Goal: Information Seeking & Learning: Check status

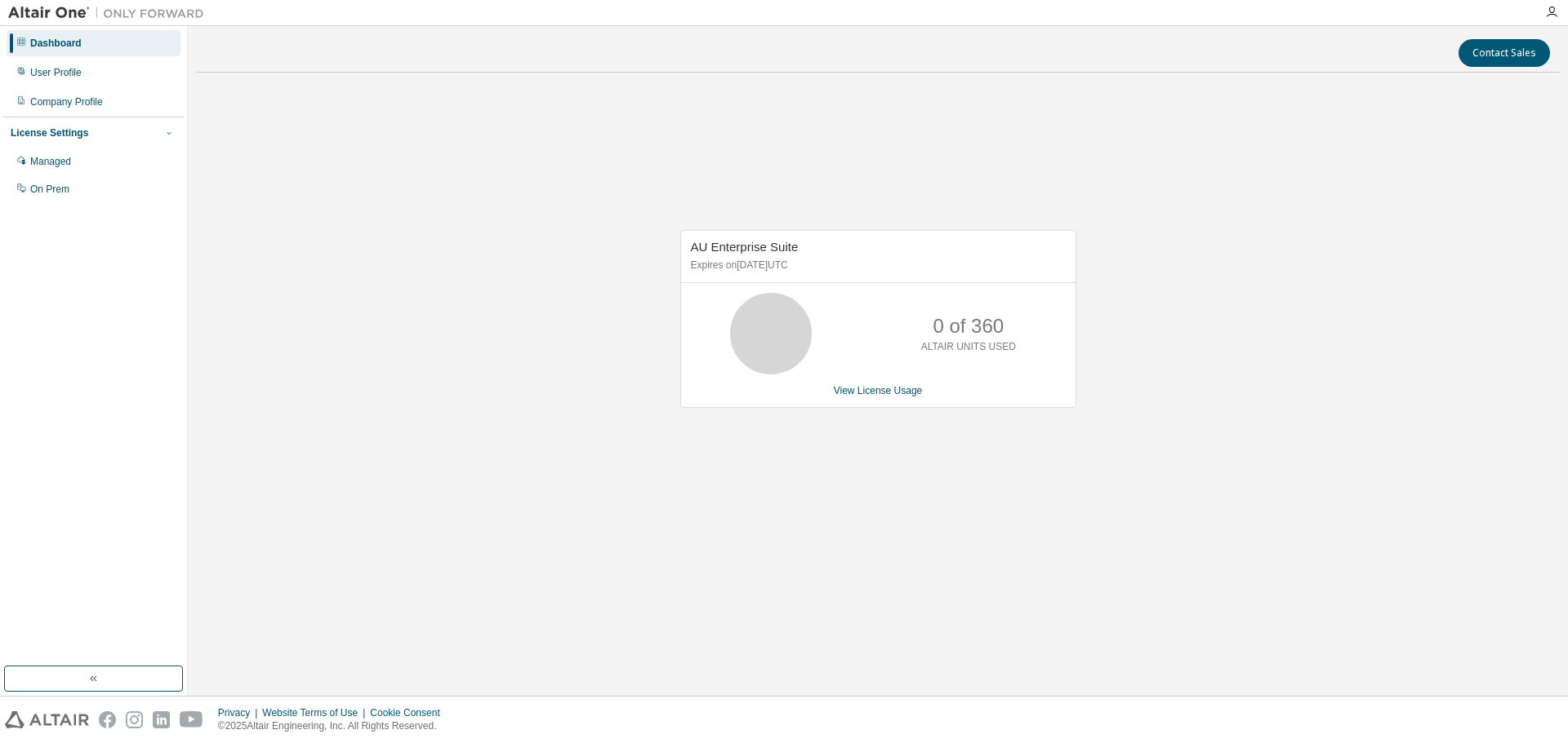
click at [166, 130] on icon "button" at bounding box center [169, 133] width 10 height 10
click at [164, 133] on span "button" at bounding box center [168, 133] width 13 height 13
click at [58, 165] on div "Managed" at bounding box center [50, 161] width 41 height 13
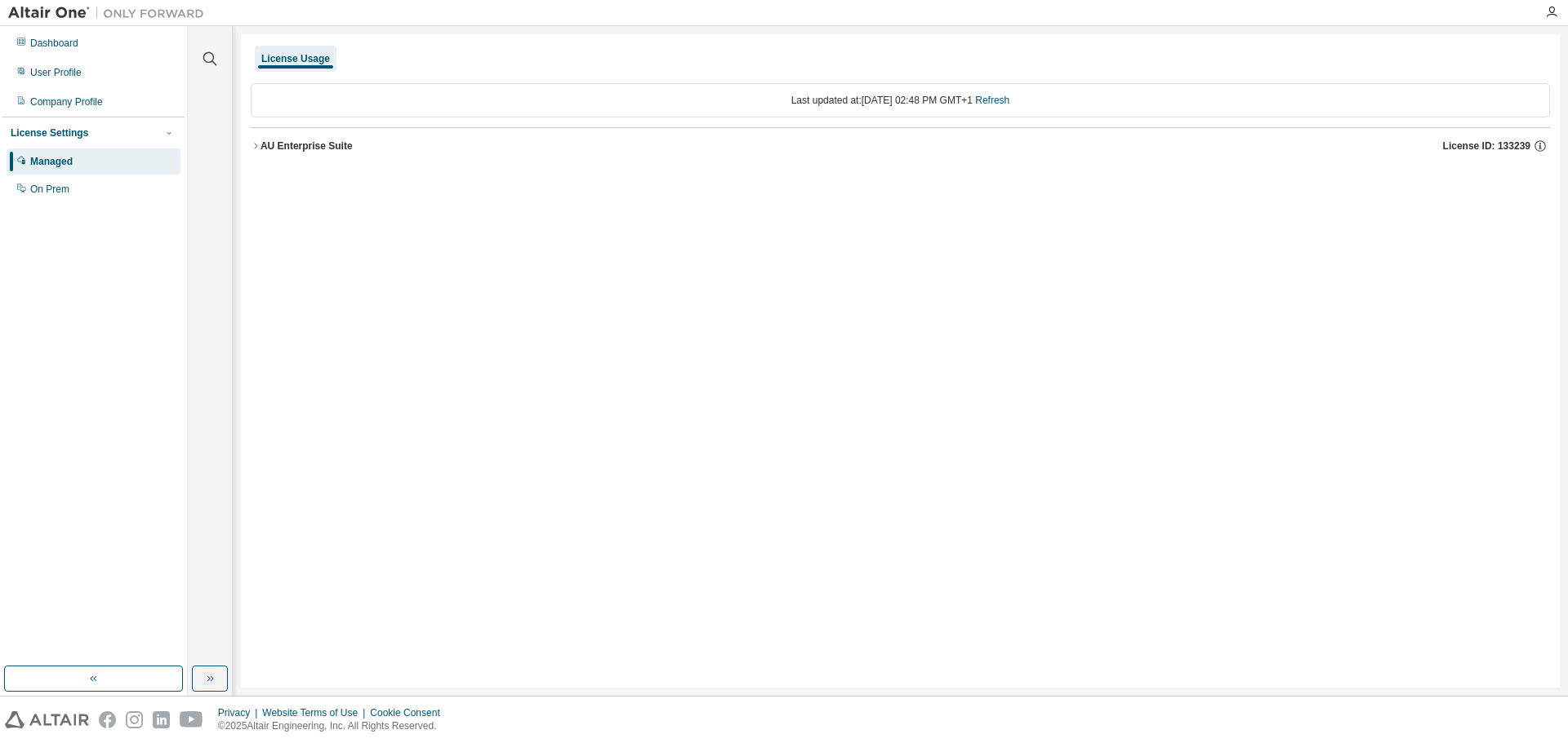
click at [289, 145] on div "AU Enterprise Suite" at bounding box center [306, 145] width 92 height 13
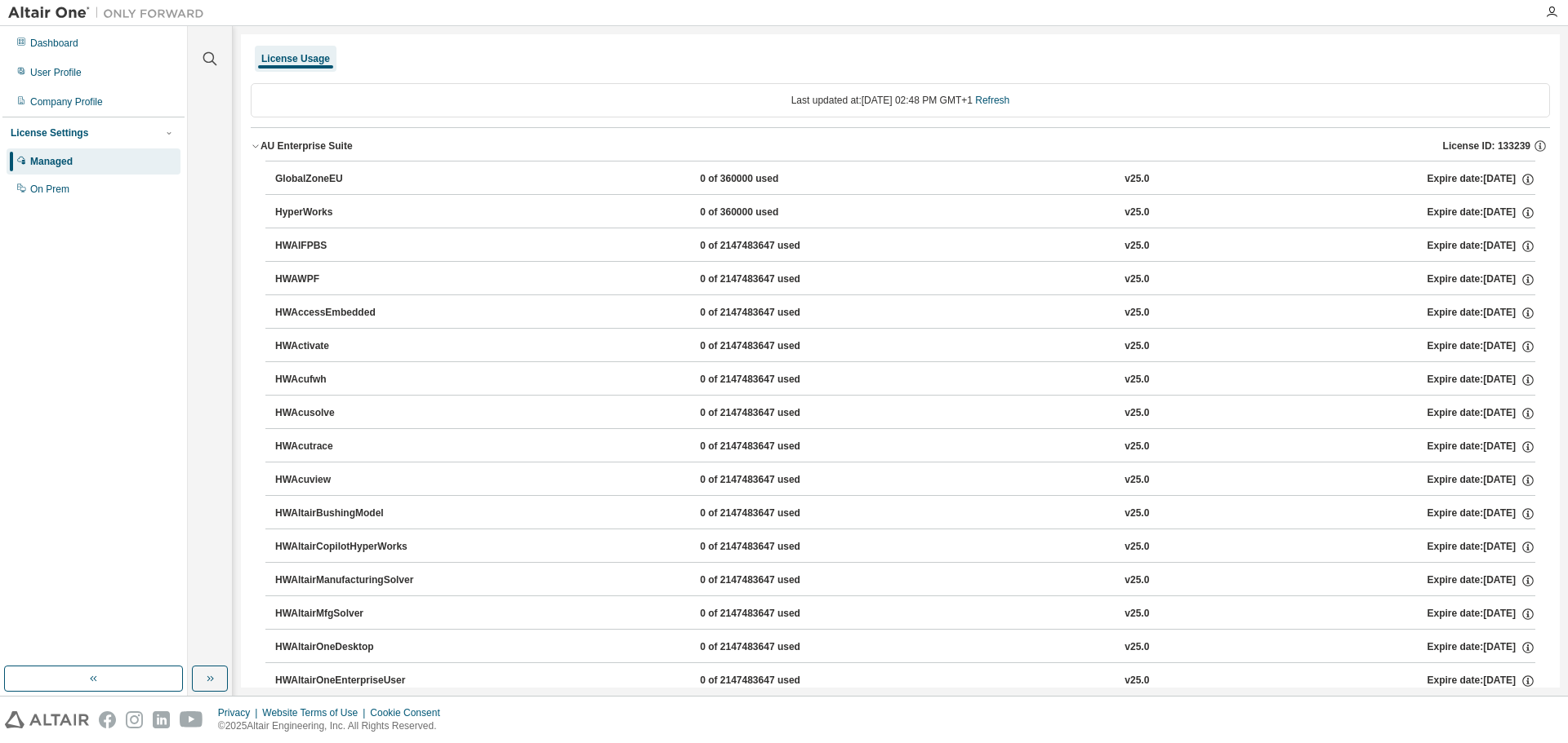
click at [261, 144] on div "AU Enterprise Suite" at bounding box center [306, 145] width 92 height 13
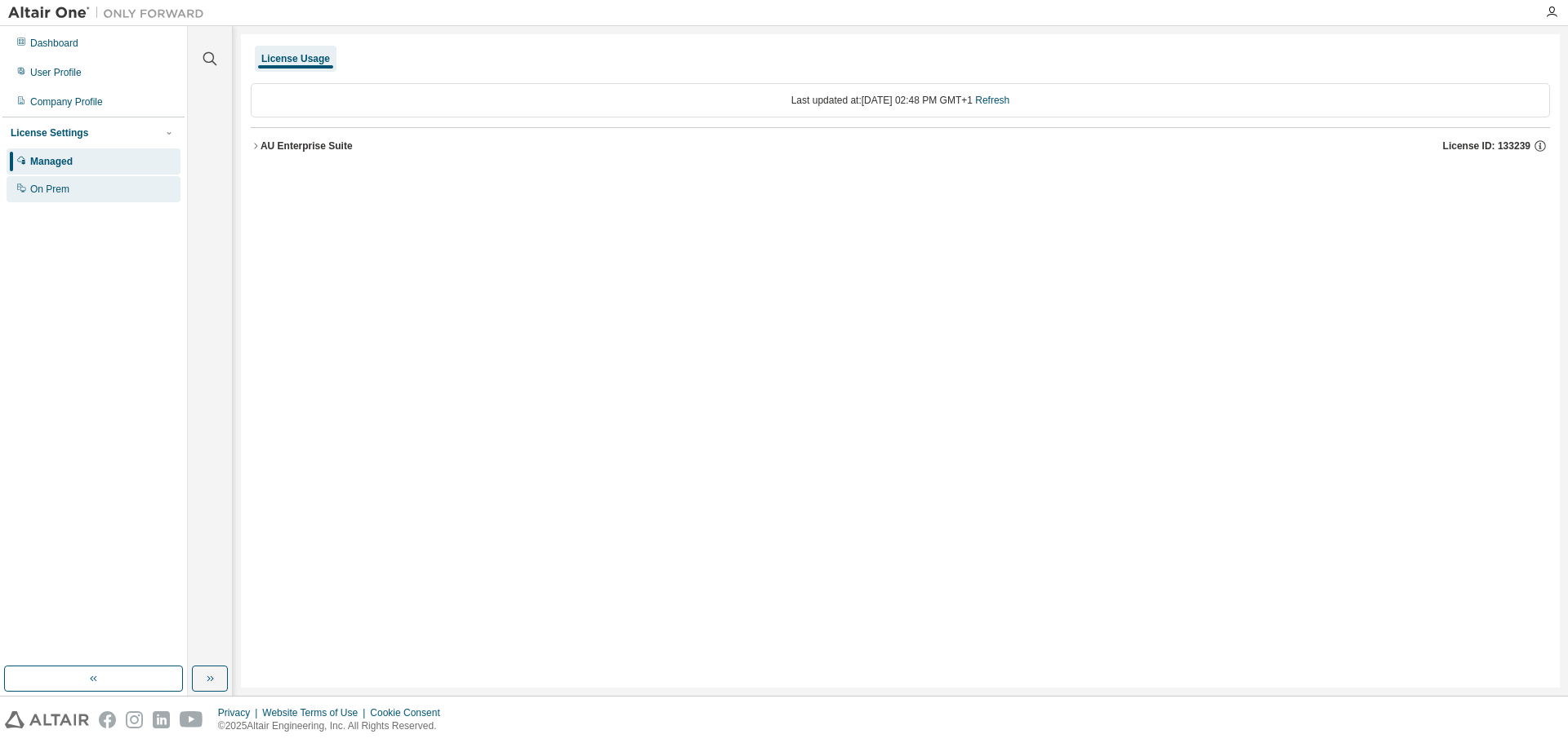
click at [64, 195] on div "On Prem" at bounding box center [49, 189] width 39 height 13
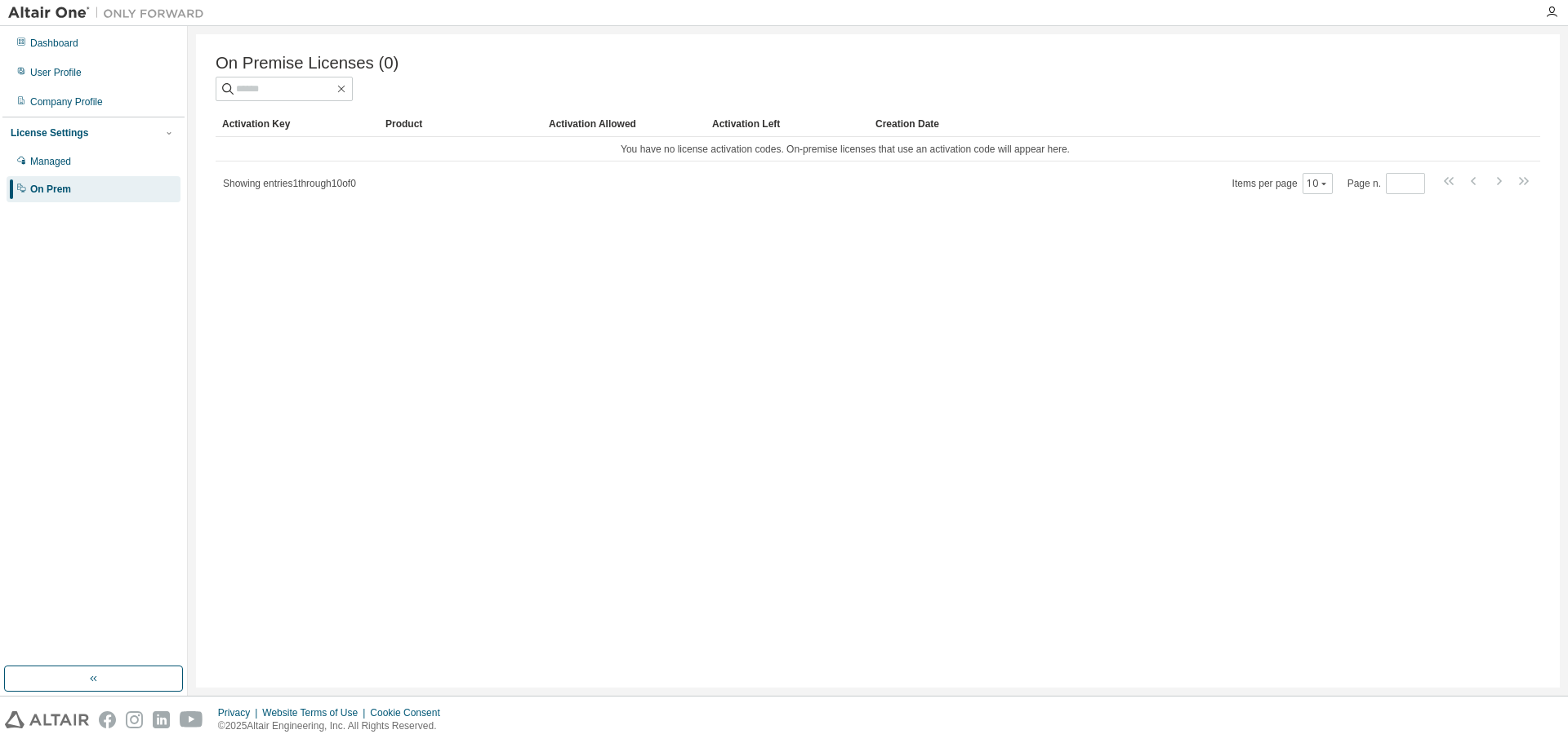
click at [413, 195] on div "Showing entries 1 through 10 of 0 Items per page 10 Page n. *" at bounding box center [878, 183] width 1324 height 23
click at [679, 147] on td "You have no license activation codes. On-premise licenses that use an activatio…" at bounding box center [845, 149] width 1259 height 24
drag, startPoint x: 669, startPoint y: 158, endPoint x: 709, endPoint y: 159, distance: 40.0
click at [709, 159] on td "You have no license activation codes. On-premise licenses that use an activatio…" at bounding box center [845, 149] width 1259 height 24
click at [710, 160] on td "You have no license activation codes. On-premise licenses that use an activatio…" at bounding box center [845, 149] width 1259 height 24
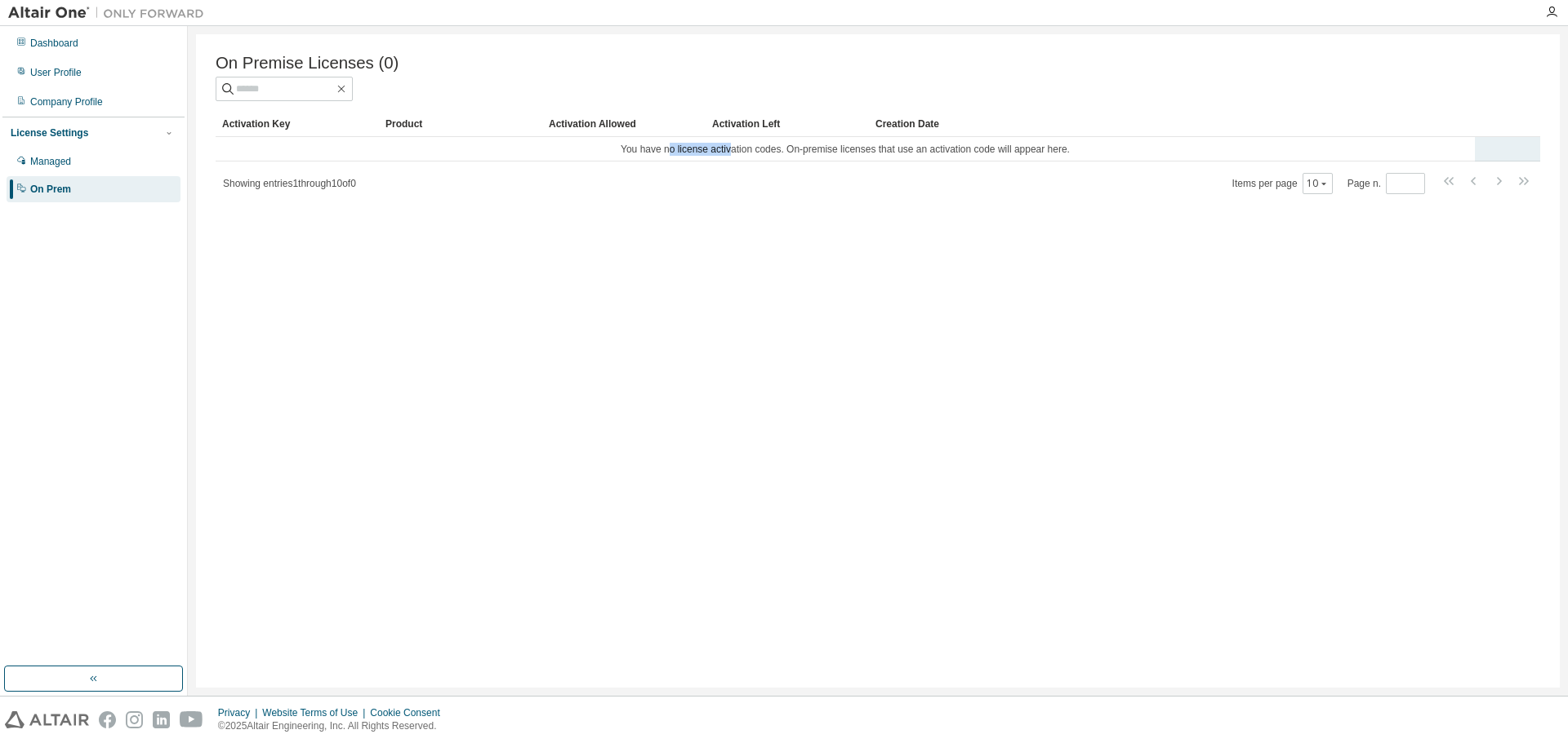
drag, startPoint x: 710, startPoint y: 148, endPoint x: 731, endPoint y: 146, distance: 21.1
click at [731, 146] on td "You have no license activation codes. On-premise licenses that use an activatio…" at bounding box center [845, 149] width 1259 height 24
click at [587, 204] on div "On Premise Licenses (0) Clear Load Save Save As Field Operator Value Select fil…" at bounding box center [877, 361] width 1364 height 654
click at [39, 160] on div "Managed" at bounding box center [50, 161] width 41 height 13
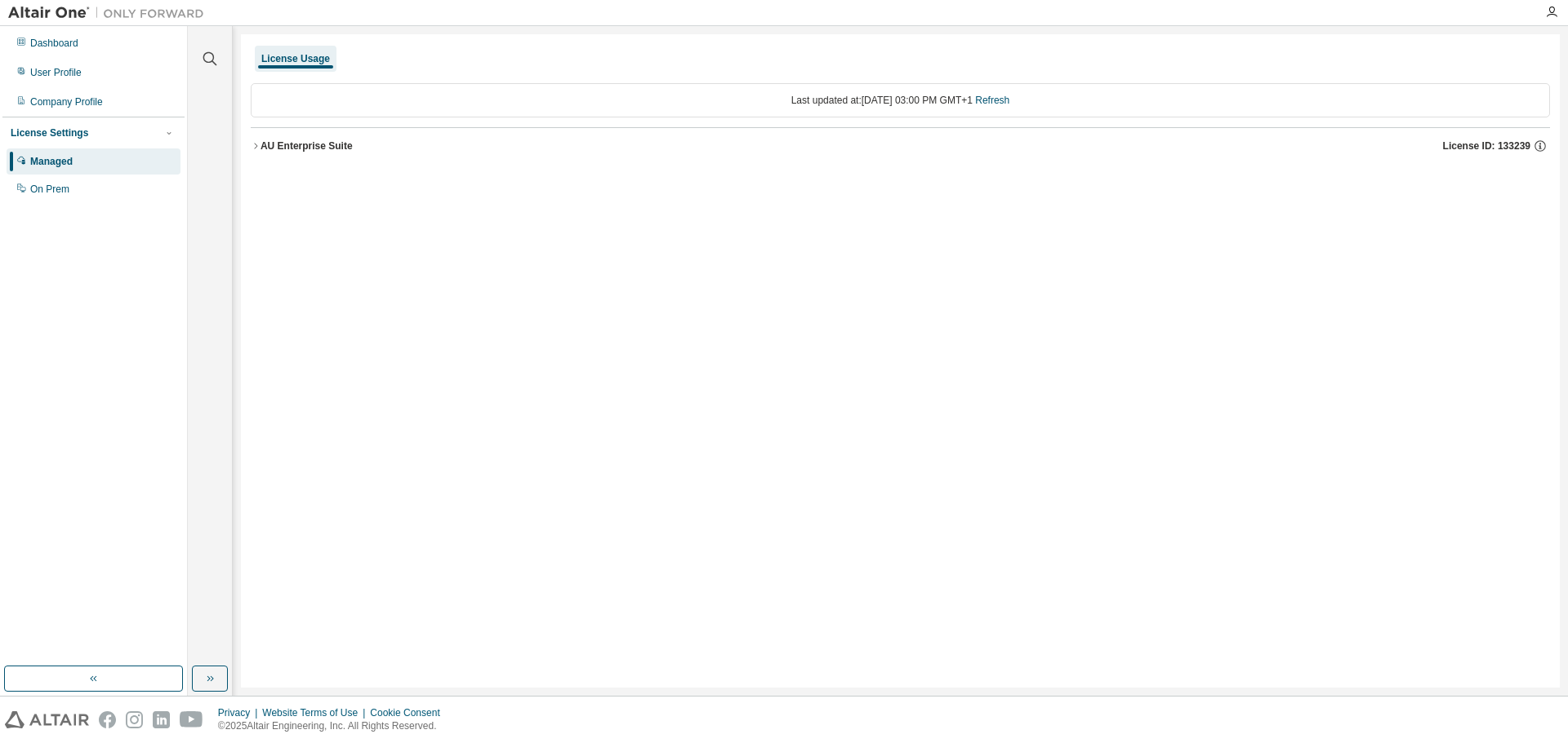
click at [252, 143] on icon "button" at bounding box center [256, 146] width 10 height 10
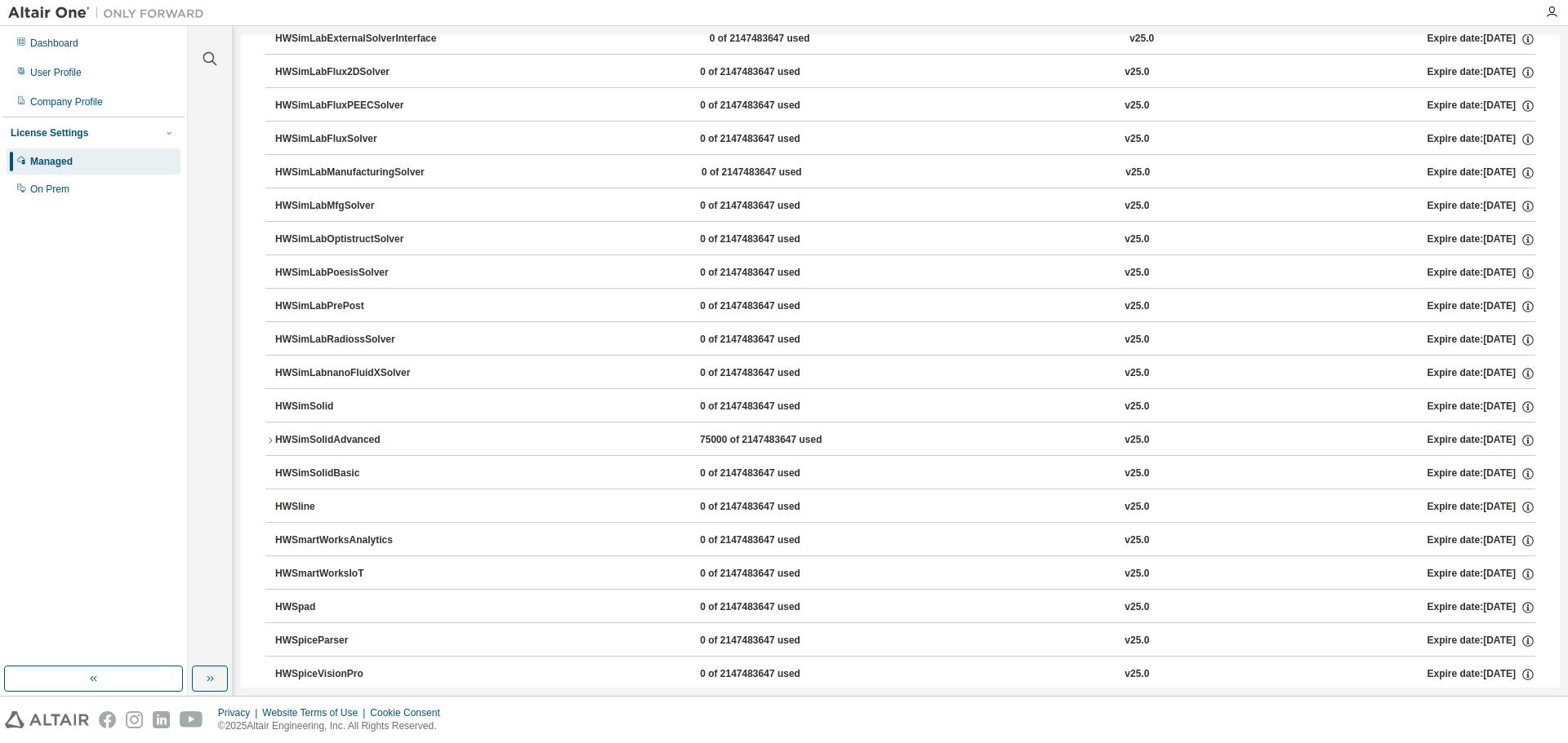
scroll to position [8917, 0]
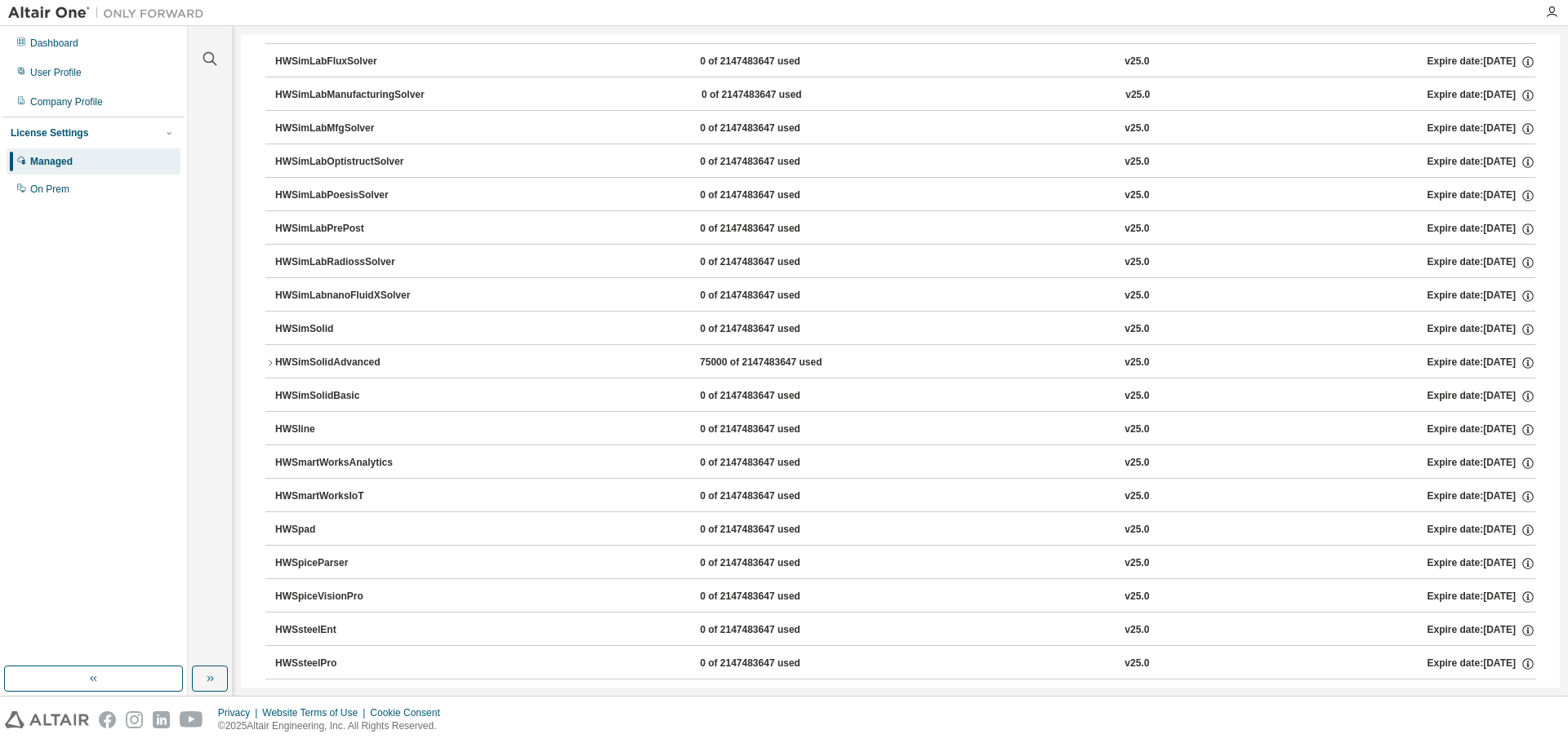
click at [268, 361] on icon "button" at bounding box center [270, 363] width 10 height 10
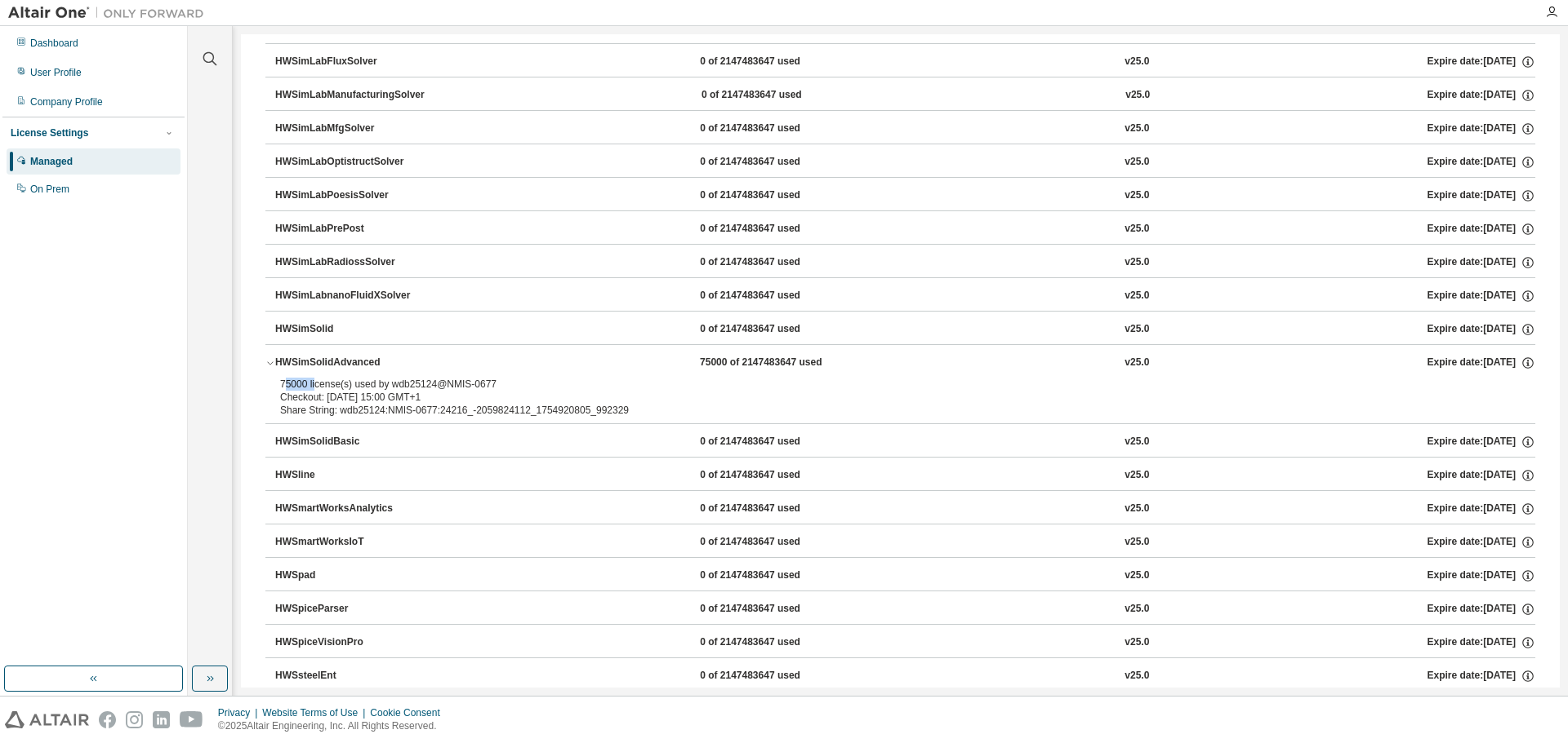
drag, startPoint x: 286, startPoint y: 383, endPoint x: 313, endPoint y: 383, distance: 27.0
click at [313, 383] on div "75000 license(s) used by wdb25124@NMIS-0677" at bounding box center [880, 384] width 1201 height 13
drag, startPoint x: 366, startPoint y: 383, endPoint x: 496, endPoint y: 384, distance: 130.0
click at [496, 384] on div "75000 license(s) used by wdb25124@NMIS-0677" at bounding box center [880, 384] width 1201 height 13
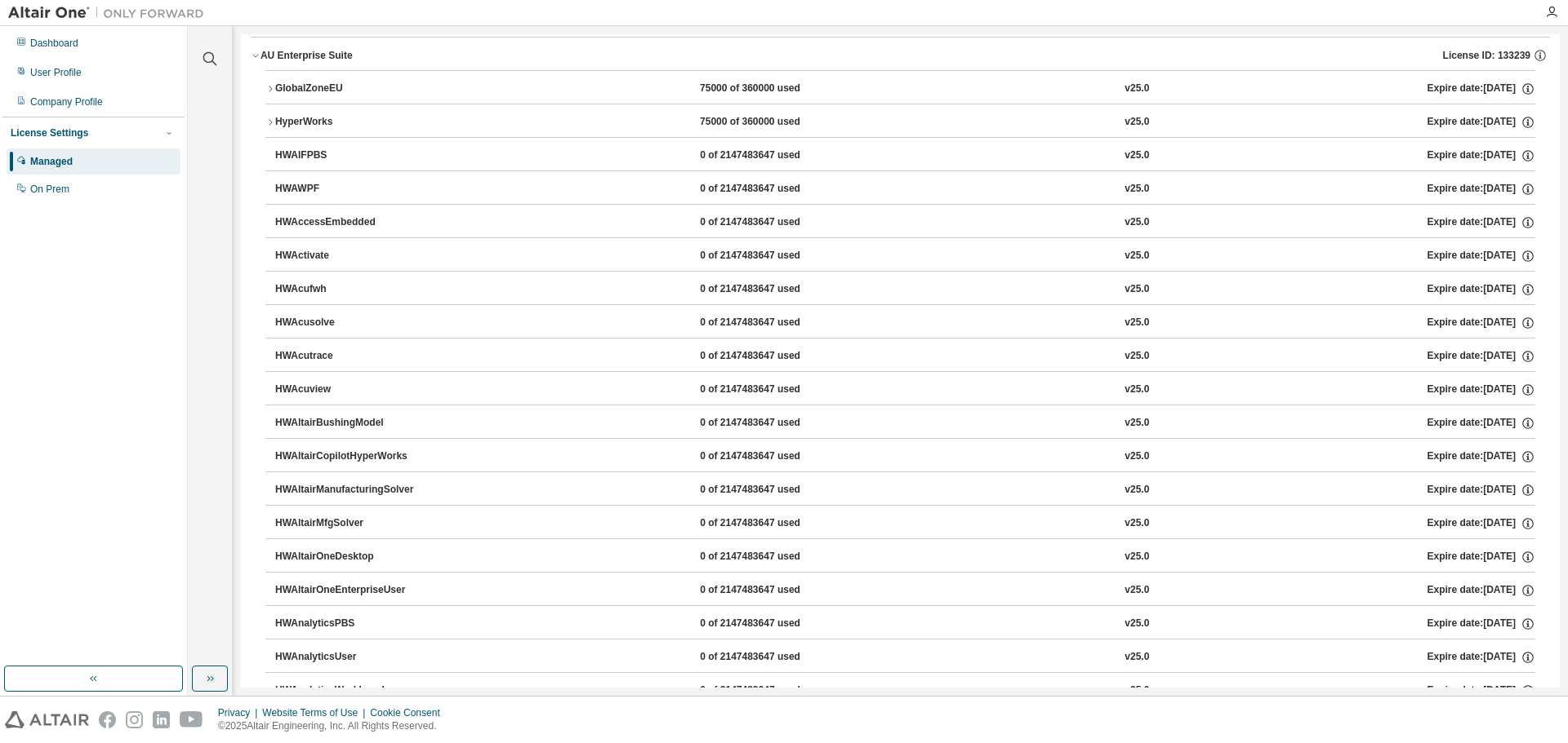
scroll to position [0, 0]
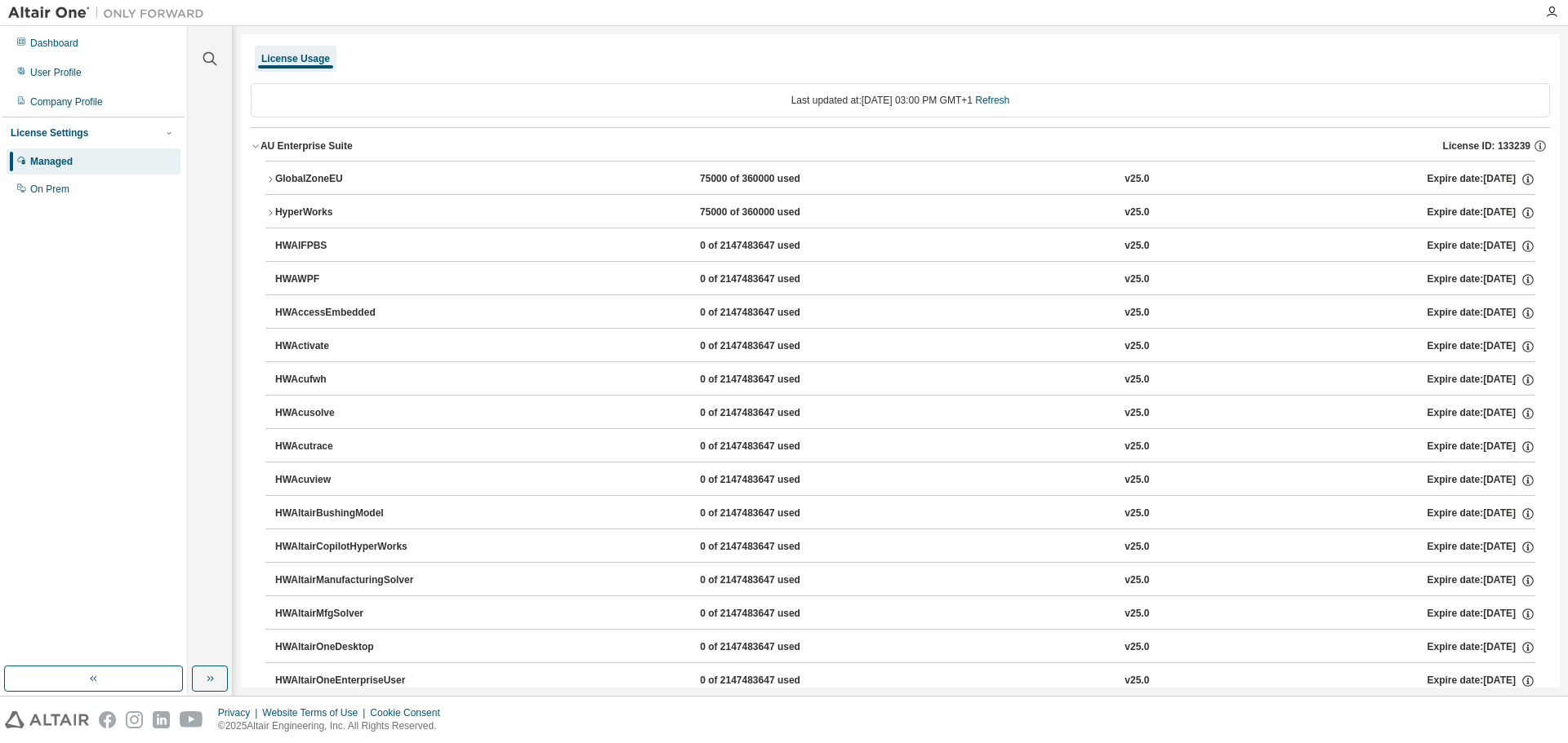
click at [268, 210] on icon "button" at bounding box center [270, 213] width 10 height 10
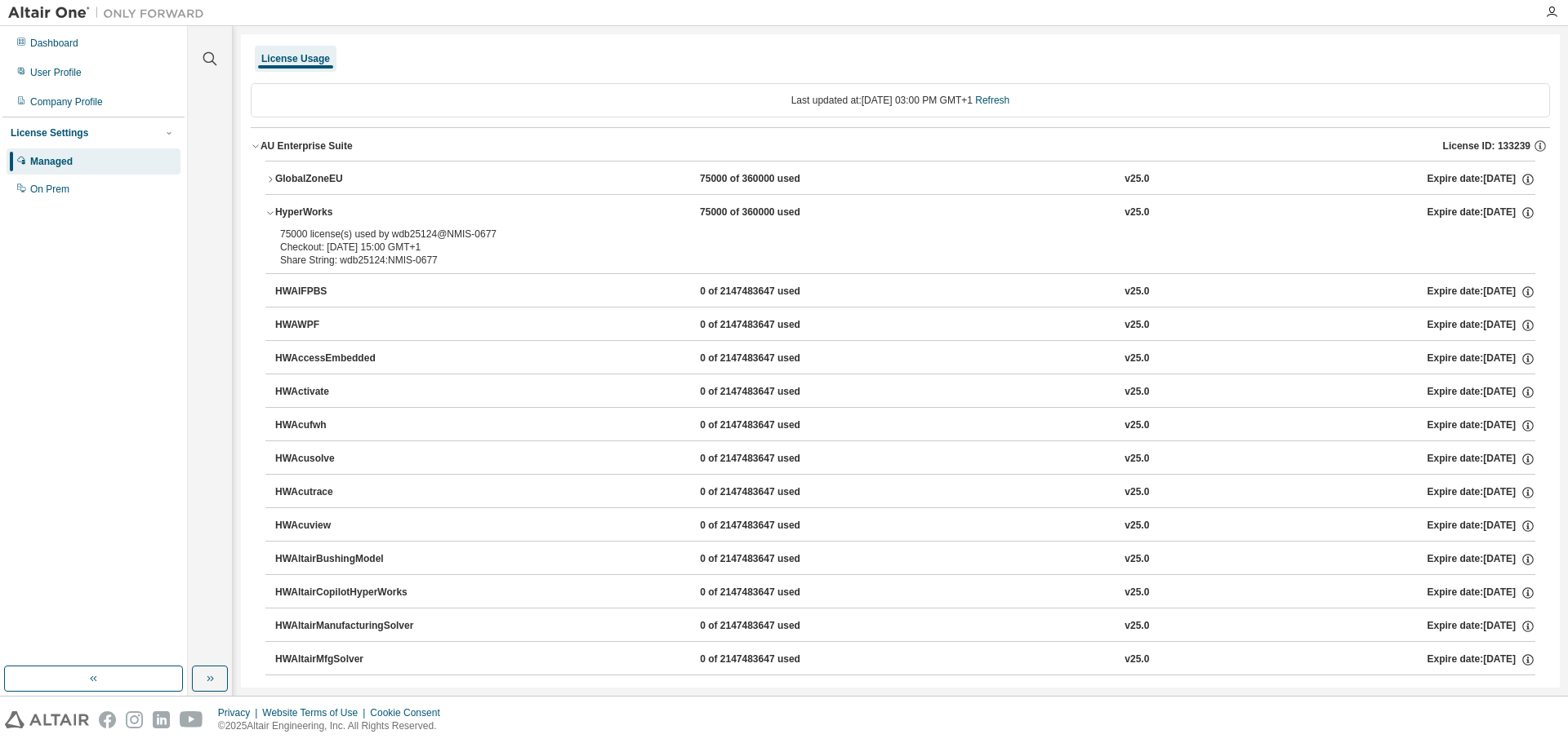
click at [272, 177] on icon "button" at bounding box center [270, 180] width 10 height 10
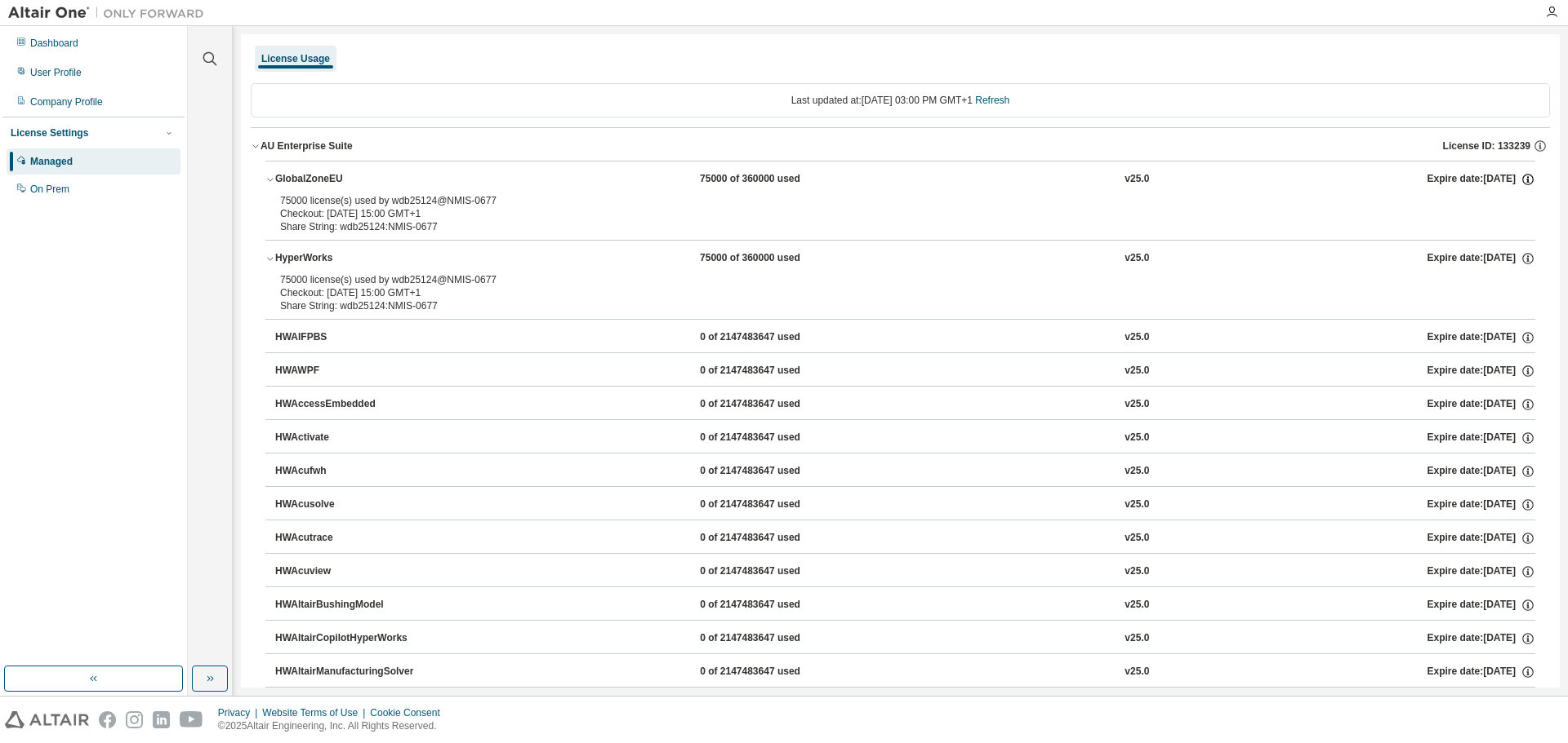
click at [1521, 181] on icon "button" at bounding box center [1527, 179] width 15 height 15
click at [1521, 258] on icon "button" at bounding box center [1527, 258] width 15 height 15
click at [624, 348] on button "HWAIFPBS 0 of 2147483647 used v25.0 Expire date: [DATE]" at bounding box center [905, 338] width 1260 height 36
click at [68, 102] on div "Company Profile" at bounding box center [66, 102] width 73 height 13
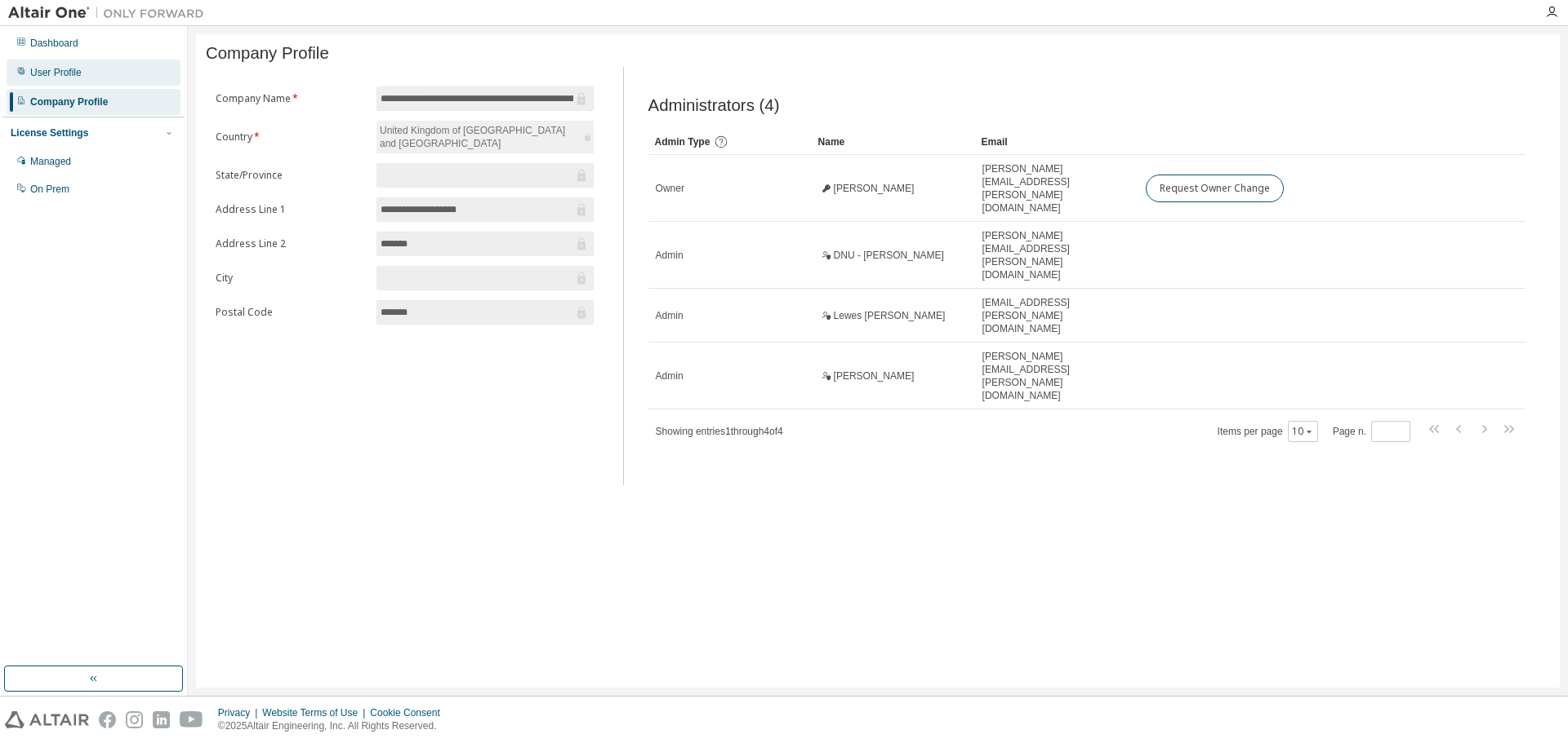
click at [61, 74] on div "User Profile" at bounding box center [55, 72] width 51 height 13
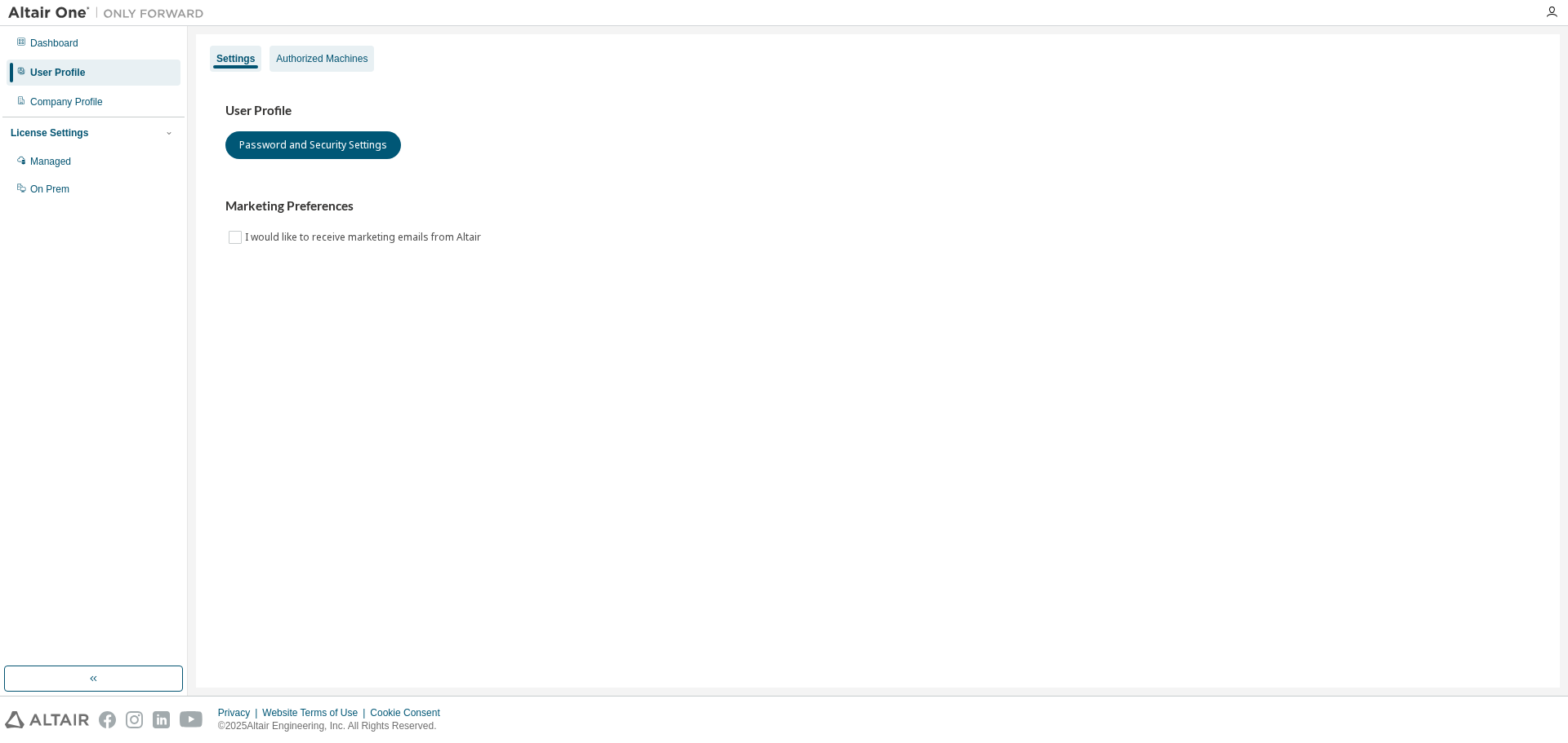
click at [323, 55] on div "Authorized Machines" at bounding box center [321, 58] width 91 height 13
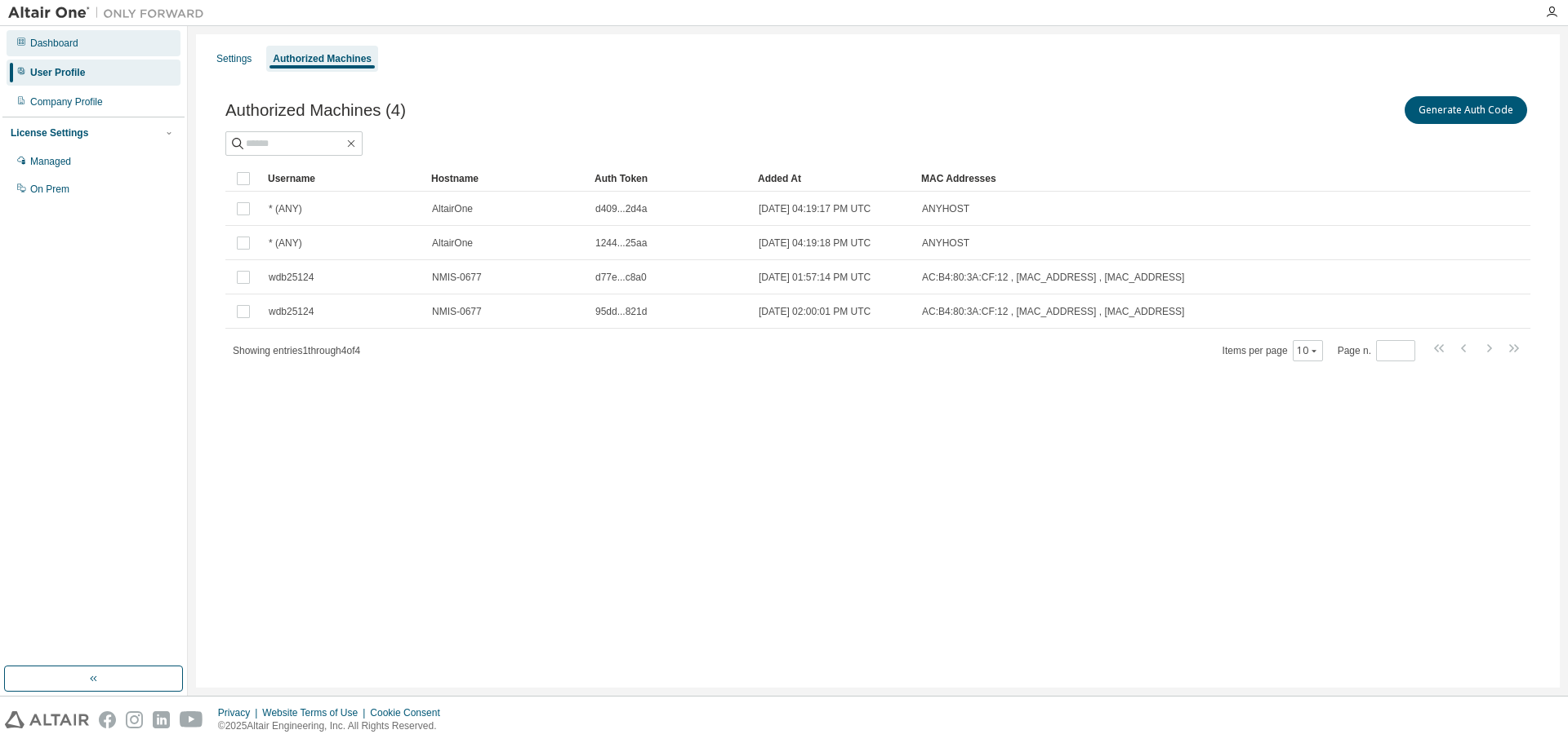
click at [55, 47] on div "Dashboard" at bounding box center [54, 43] width 48 height 13
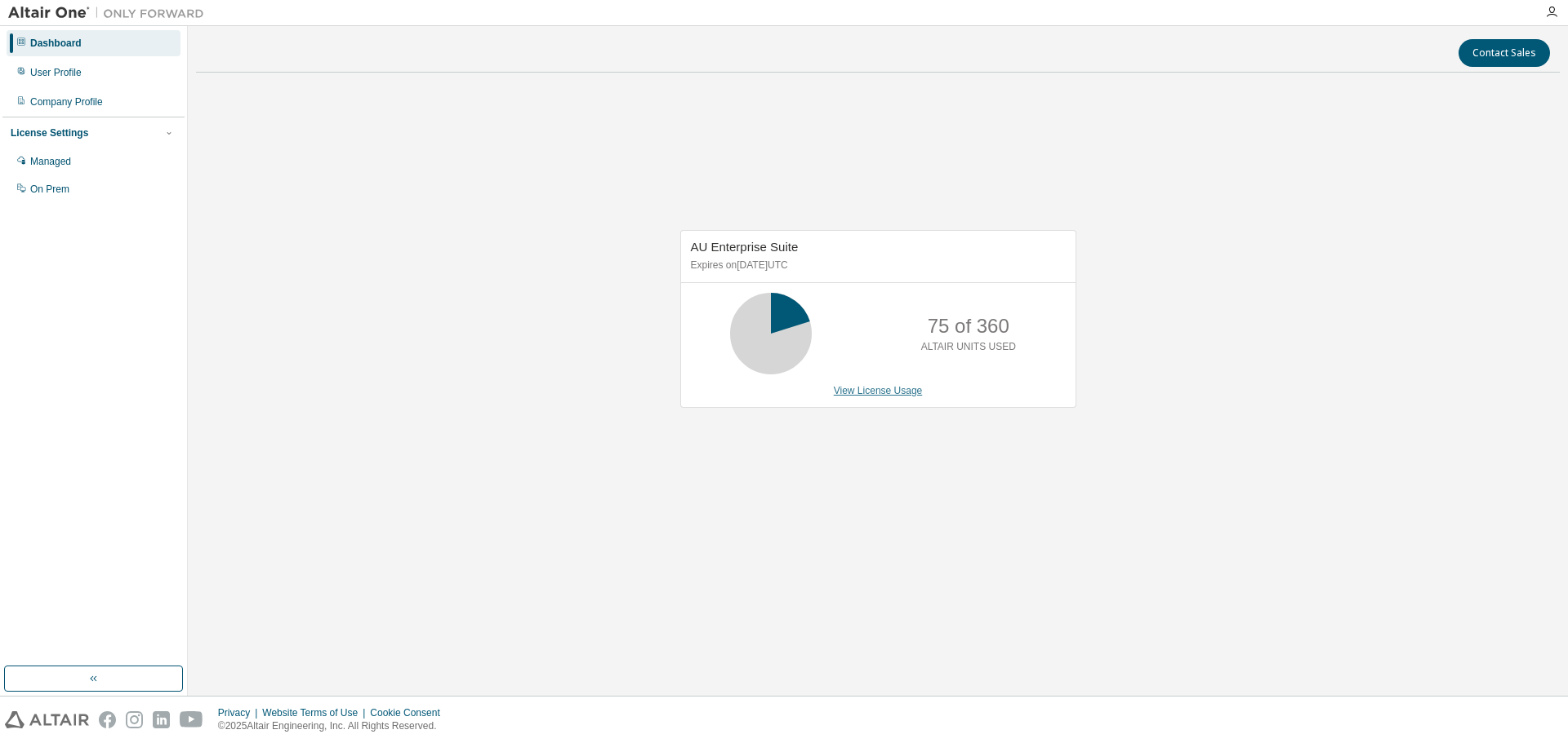
click at [888, 393] on link "View License Usage" at bounding box center [878, 391] width 89 height 12
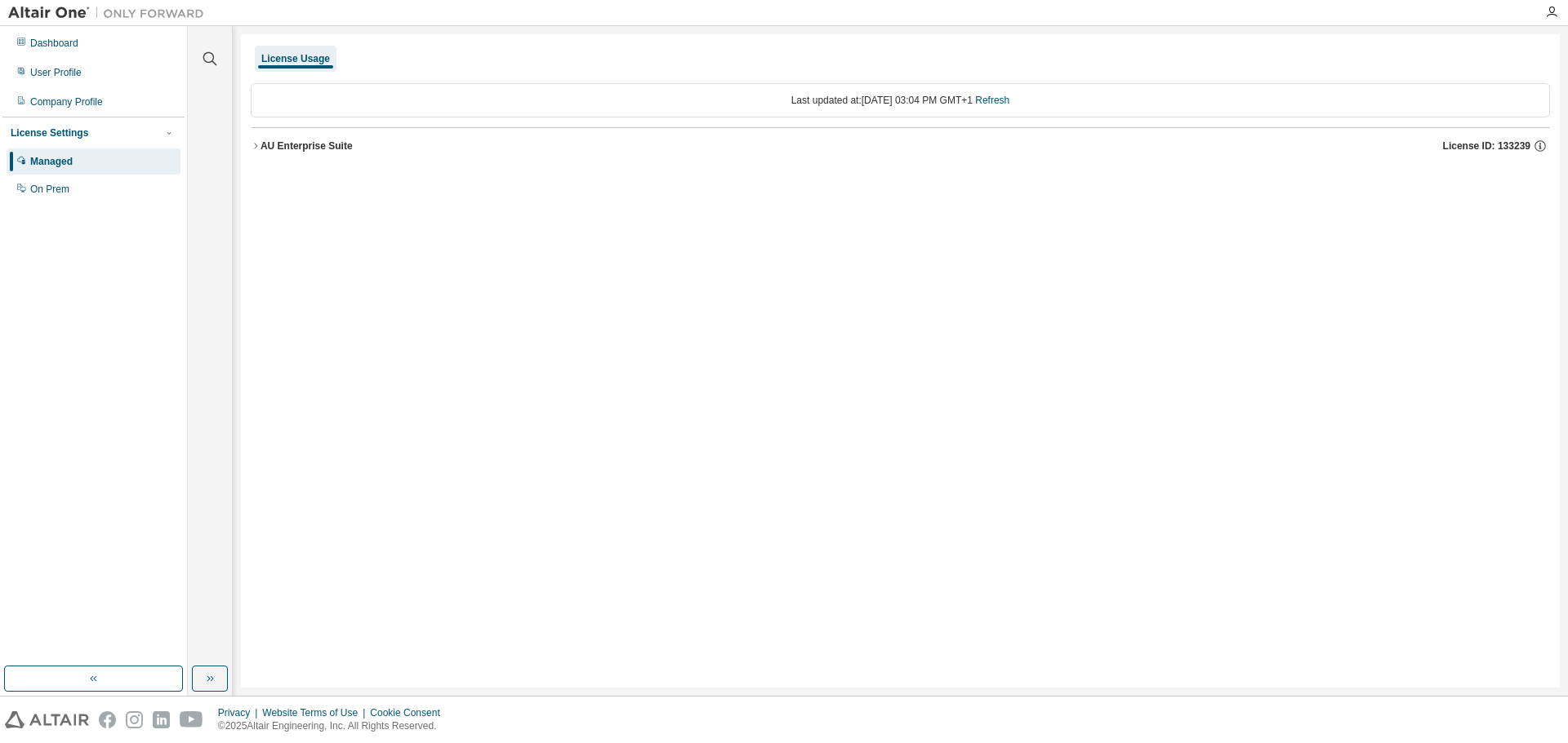
click at [298, 149] on div "AU Enterprise Suite" at bounding box center [306, 145] width 92 height 13
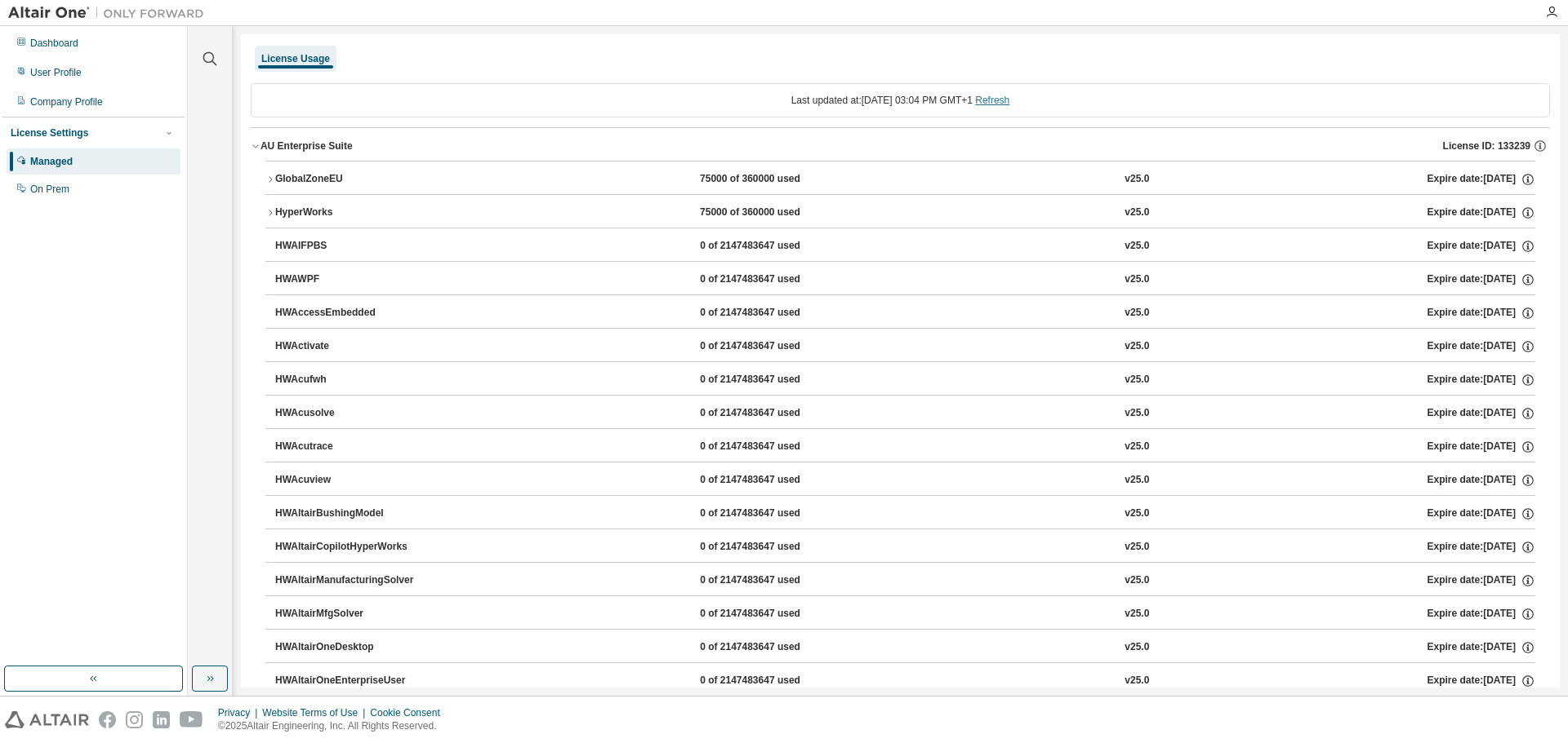
click at [1006, 103] on link "Refresh" at bounding box center [991, 101] width 34 height 12
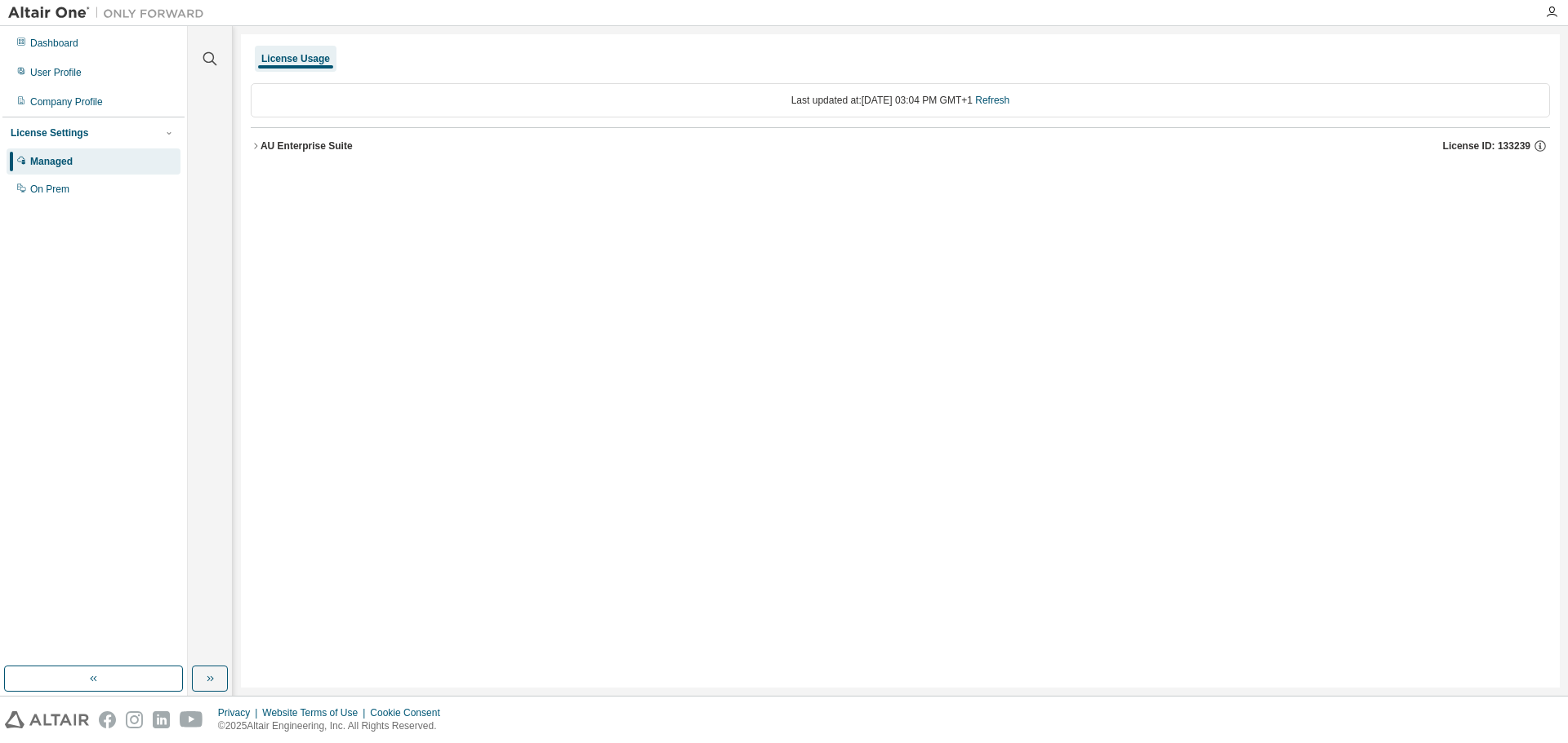
click at [297, 154] on button "AU Enterprise Suite License ID: 133239" at bounding box center [900, 145] width 1299 height 36
